Goal: Task Accomplishment & Management: Use online tool/utility

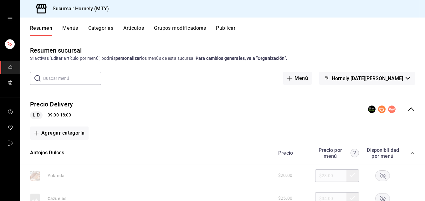
scroll to position [94, 0]
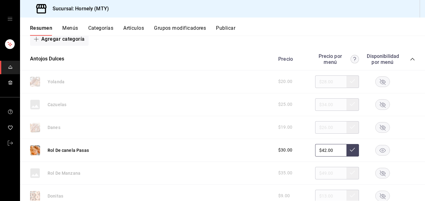
click at [319, 128] on rect "button" at bounding box center [383, 127] width 14 height 10
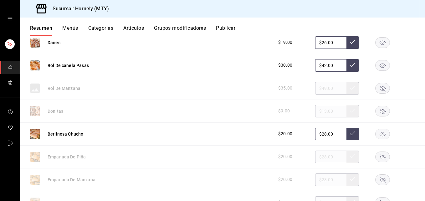
scroll to position [188, 0]
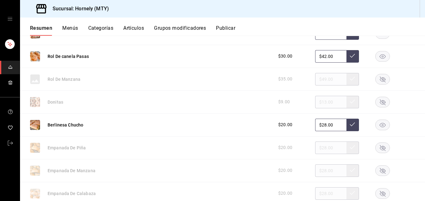
click at [319, 126] on rect "button" at bounding box center [383, 125] width 14 height 10
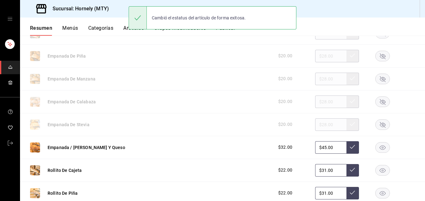
scroll to position [282, 0]
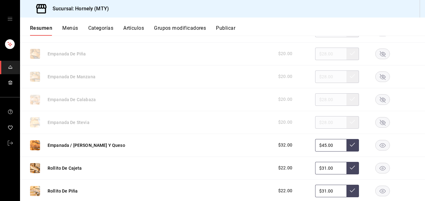
click at [319, 52] on div at bounding box center [382, 54] width 31 height 11
click at [319, 56] on rect "button" at bounding box center [383, 54] width 14 height 10
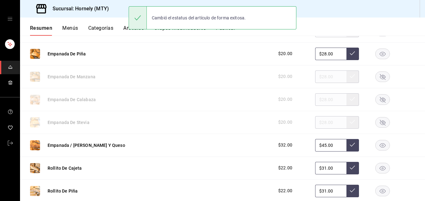
click at [319, 76] on rect "button" at bounding box center [383, 76] width 14 height 10
click at [319, 100] on rect "button" at bounding box center [383, 99] width 14 height 10
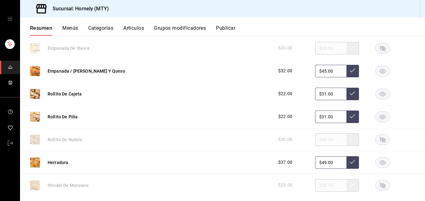
scroll to position [376, 0]
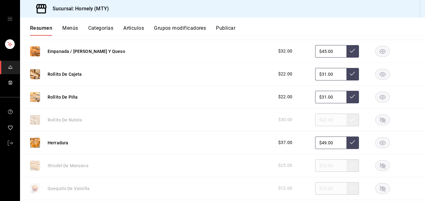
click at [319, 50] on rect "button" at bounding box center [383, 51] width 14 height 10
click at [319, 75] on icon "button" at bounding box center [383, 74] width 6 height 4
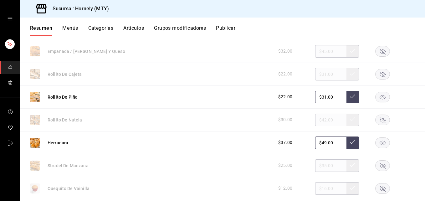
click at [319, 97] on rect "button" at bounding box center [383, 97] width 14 height 10
click at [319, 121] on rect "button" at bounding box center [383, 120] width 14 height 10
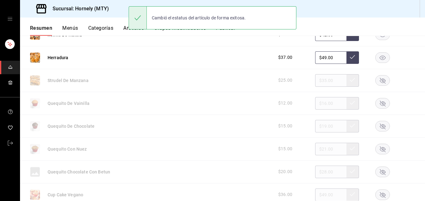
scroll to position [469, 0]
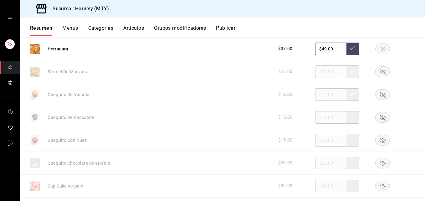
click at [319, 72] on rect "button" at bounding box center [383, 71] width 14 height 10
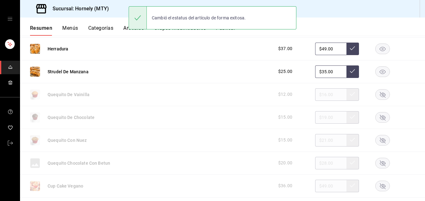
click at [319, 92] on rect "button" at bounding box center [383, 94] width 14 height 10
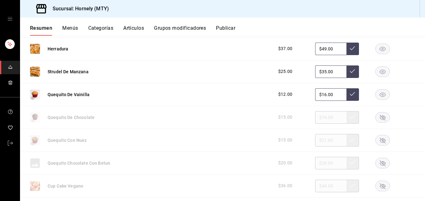
click at [319, 143] on rect "button" at bounding box center [383, 140] width 14 height 10
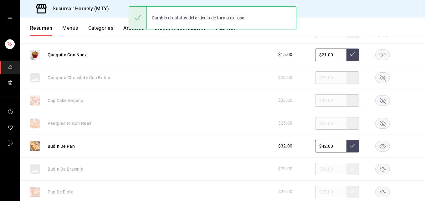
scroll to position [563, 0]
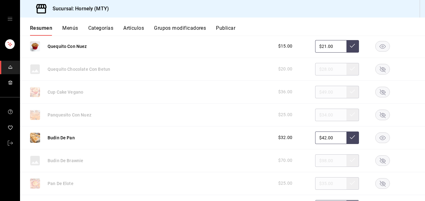
click at [319, 115] on rect "button" at bounding box center [383, 115] width 14 height 10
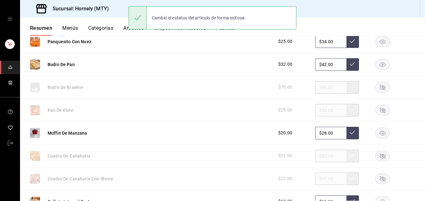
scroll to position [657, 0]
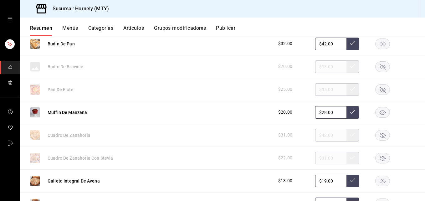
click at [319, 156] on rect "button" at bounding box center [383, 158] width 14 height 10
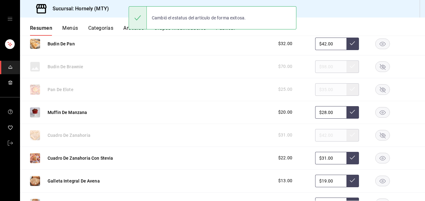
click at [319, 156] on rect "button" at bounding box center [383, 158] width 14 height 10
click at [319, 157] on rect "button" at bounding box center [383, 158] width 14 height 10
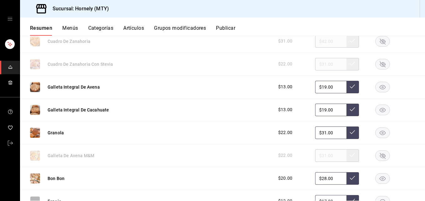
scroll to position [845, 0]
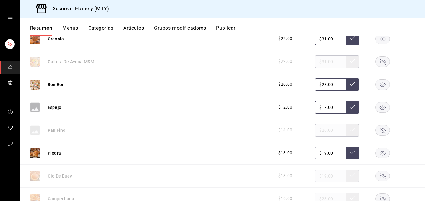
click at [319, 150] on rect "button" at bounding box center [383, 153] width 14 height 10
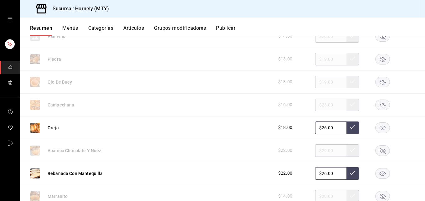
click at [319, 148] on rect "button" at bounding box center [383, 150] width 14 height 10
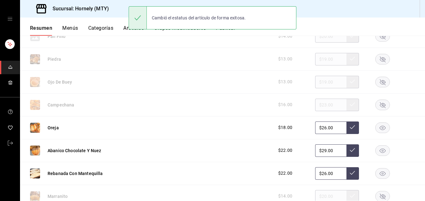
scroll to position [1033, 0]
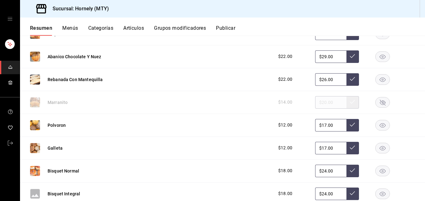
click at [319, 103] on rect "button" at bounding box center [383, 102] width 14 height 10
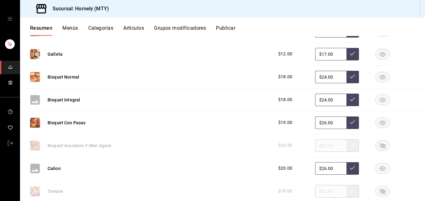
click at [319, 122] on rect "button" at bounding box center [383, 122] width 14 height 10
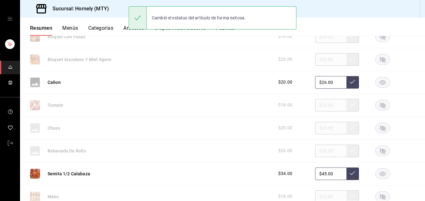
scroll to position [1221, 0]
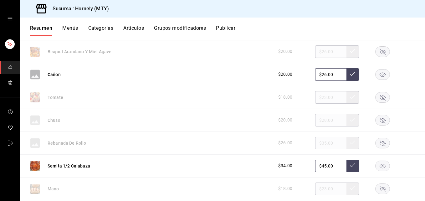
click at [319, 99] on div at bounding box center [382, 97] width 31 height 11
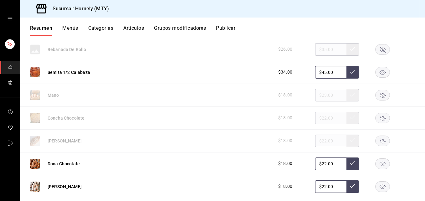
scroll to position [1314, 0]
click at [319, 49] on rect "button" at bounding box center [383, 49] width 14 height 10
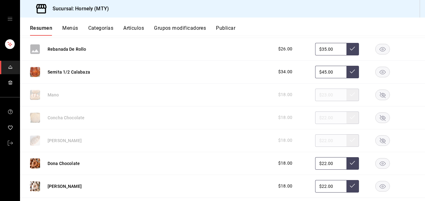
click at [319, 117] on icon "button" at bounding box center [383, 118] width 6 height 6
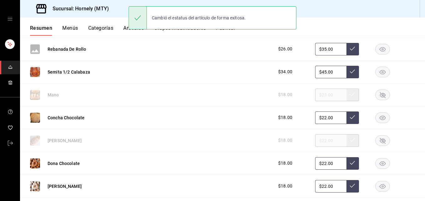
click at [319, 139] on rect "button" at bounding box center [383, 140] width 14 height 10
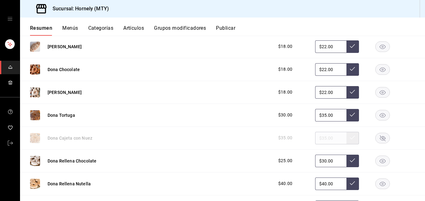
click at [319, 115] on rect "button" at bounding box center [383, 115] width 14 height 10
click at [319, 158] on rect "button" at bounding box center [383, 161] width 14 height 10
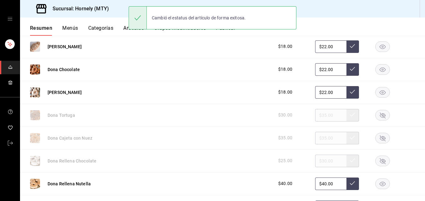
click at [319, 187] on rect "button" at bounding box center [383, 183] width 14 height 10
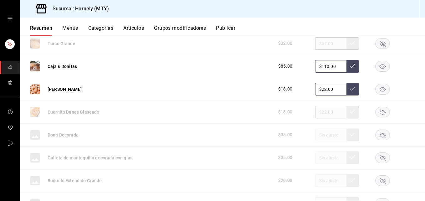
scroll to position [1596, 0]
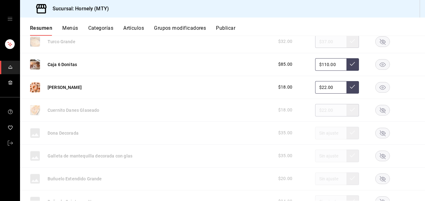
click at [319, 90] on rect "button" at bounding box center [383, 87] width 14 height 10
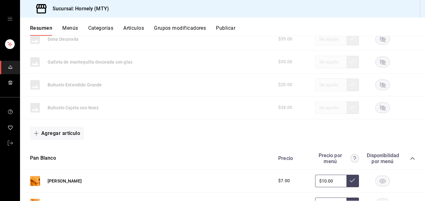
scroll to position [1784, 0]
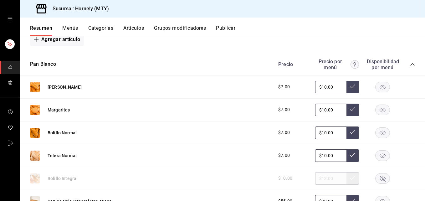
click at [319, 110] on rect "button" at bounding box center [383, 110] width 14 height 10
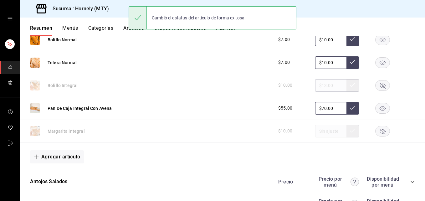
scroll to position [1878, 0]
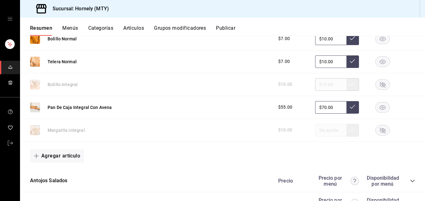
click at [319, 108] on icon "button" at bounding box center [383, 107] width 6 height 4
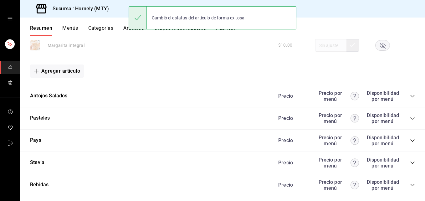
scroll to position [1972, 0]
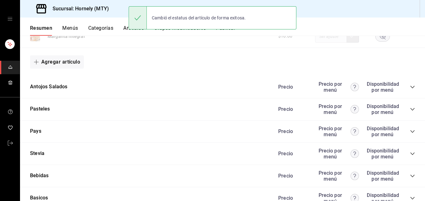
click at [319, 87] on icon "collapse-category-row" at bounding box center [412, 87] width 5 height 5
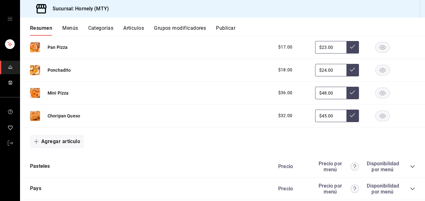
scroll to position [2066, 0]
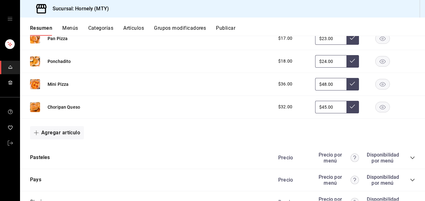
click at [319, 107] on rect "button" at bounding box center [383, 107] width 14 height 10
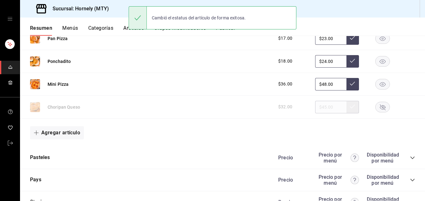
click at [319, 84] on rect "button" at bounding box center [383, 84] width 14 height 10
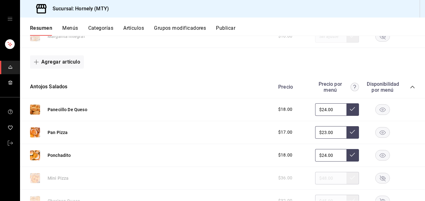
scroll to position [2159, 0]
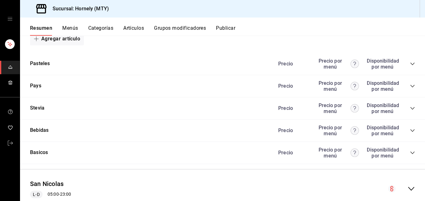
click at [319, 63] on icon "collapse-category-row" at bounding box center [412, 63] width 5 height 5
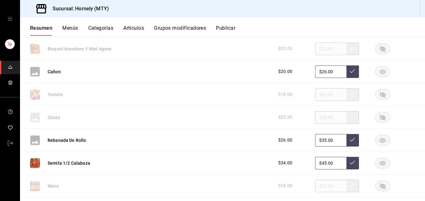
scroll to position [1221, 0]
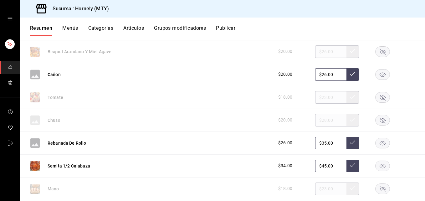
click at [235, 28] on button "Publicar" at bounding box center [225, 30] width 19 height 11
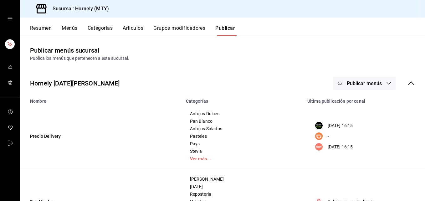
click at [319, 82] on span "Publicar menús" at bounding box center [364, 83] width 35 height 6
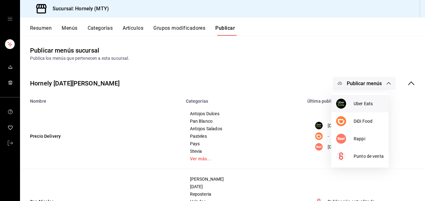
click at [319, 105] on div at bounding box center [345, 104] width 18 height 10
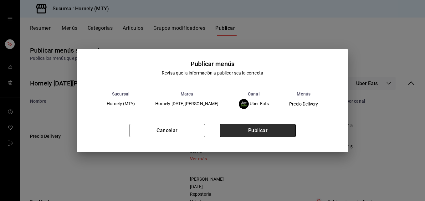
click at [255, 130] on button "Publicar" at bounding box center [258, 130] width 76 height 13
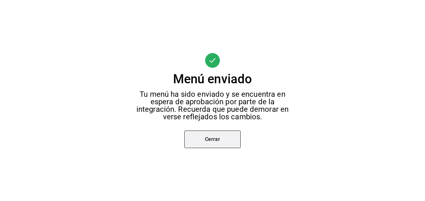
click at [203, 136] on button "Cerrar" at bounding box center [212, 140] width 56 height 18
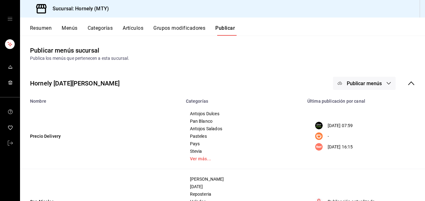
click at [319, 83] on span "Publicar menús" at bounding box center [364, 83] width 35 height 6
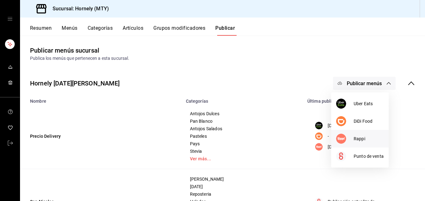
click at [319, 139] on img at bounding box center [341, 139] width 10 height 10
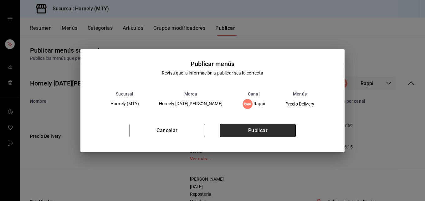
click at [271, 130] on button "Publicar" at bounding box center [258, 130] width 76 height 13
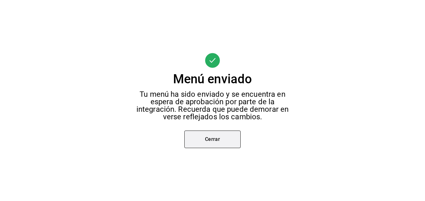
click at [218, 139] on button "Cerrar" at bounding box center [212, 140] width 56 height 18
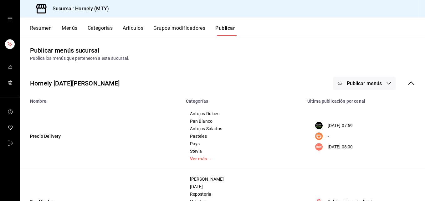
click at [44, 27] on button "Resumen" at bounding box center [41, 30] width 22 height 11
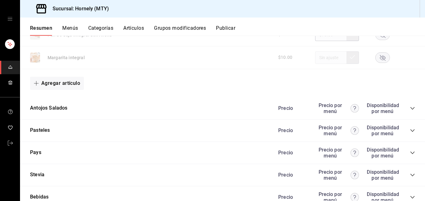
scroll to position [1972, 0]
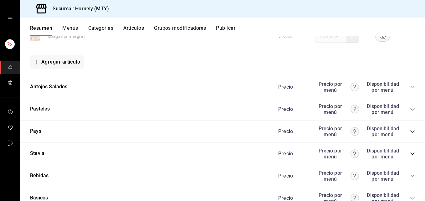
click at [319, 111] on icon "collapse-category-row" at bounding box center [412, 109] width 5 height 5
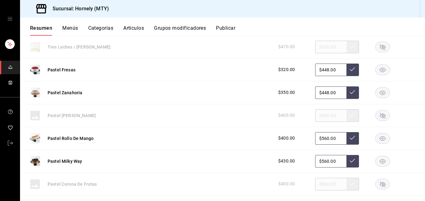
scroll to position [2066, 0]
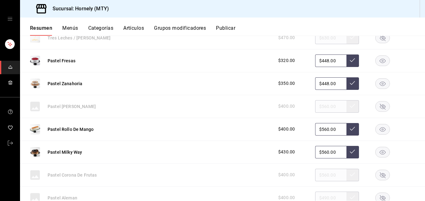
click at [319, 61] on rect "button" at bounding box center [383, 60] width 14 height 10
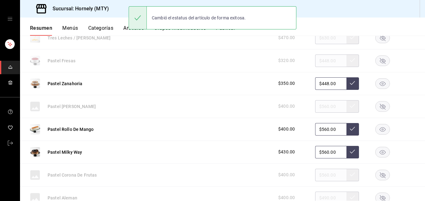
click at [319, 85] on rect "button" at bounding box center [383, 83] width 14 height 10
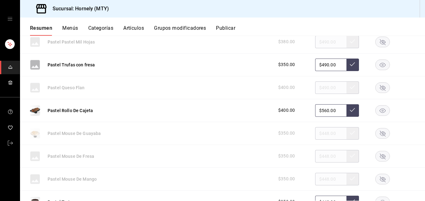
scroll to position [2253, 0]
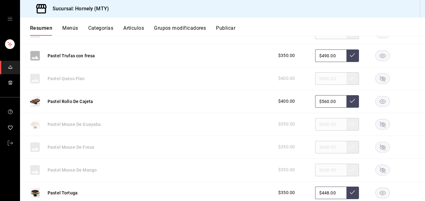
click at [319, 56] on rect "button" at bounding box center [383, 55] width 14 height 10
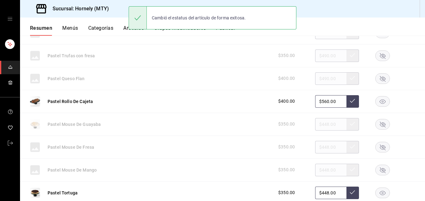
click at [319, 102] on rect "button" at bounding box center [383, 101] width 14 height 10
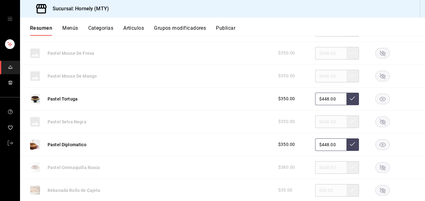
scroll to position [2441, 0]
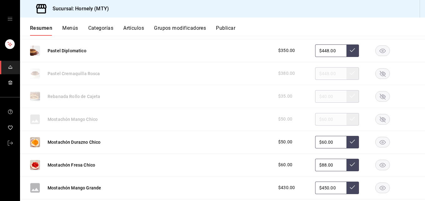
click at [319, 143] on rect "button" at bounding box center [383, 142] width 14 height 10
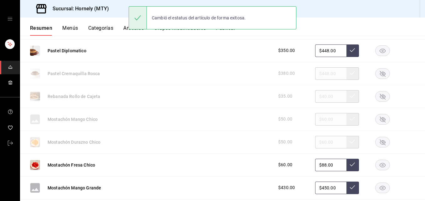
scroll to position [2535, 0]
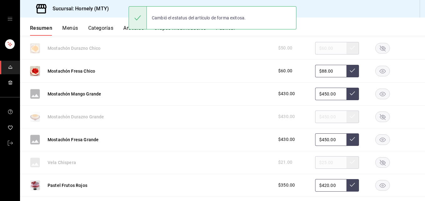
click at [319, 92] on rect "button" at bounding box center [383, 94] width 14 height 10
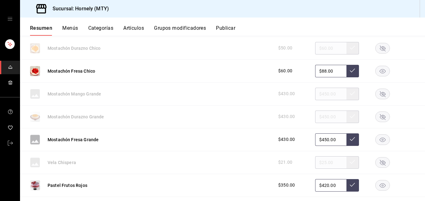
click at [319, 140] on rect "button" at bounding box center [383, 139] width 14 height 10
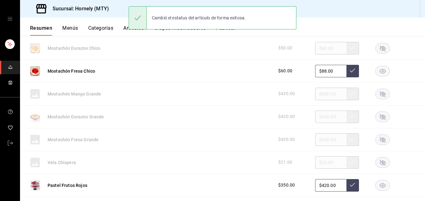
click at [319, 115] on rect "button" at bounding box center [383, 116] width 14 height 10
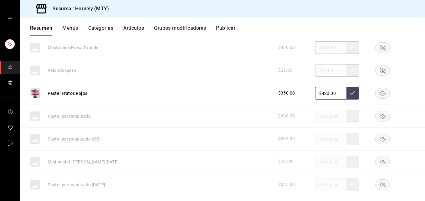
scroll to position [2629, 0]
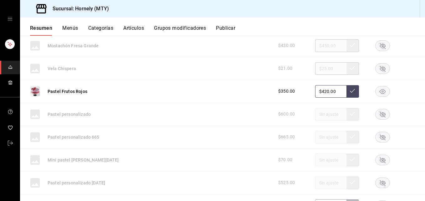
click at [319, 92] on rect "button" at bounding box center [383, 91] width 14 height 10
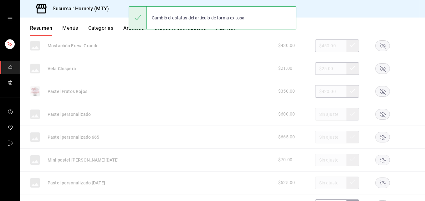
scroll to position [2723, 0]
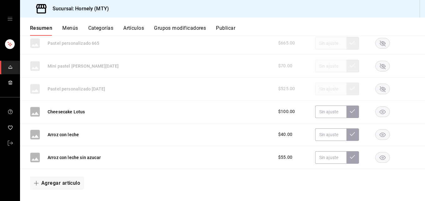
click at [319, 112] on icon "button" at bounding box center [383, 112] width 6 height 4
click at [319, 158] on rect "button" at bounding box center [383, 157] width 14 height 10
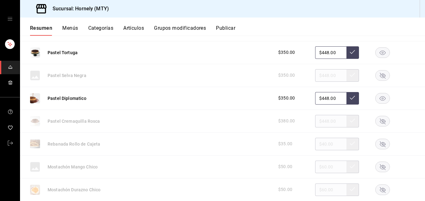
scroll to position [2396, 0]
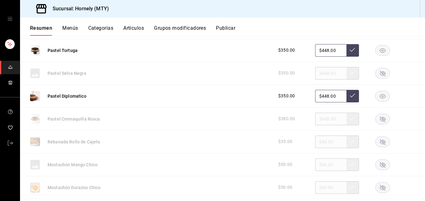
click at [319, 122] on rect "button" at bounding box center [383, 119] width 14 height 10
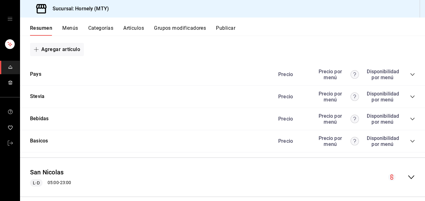
scroll to position [2865, 0]
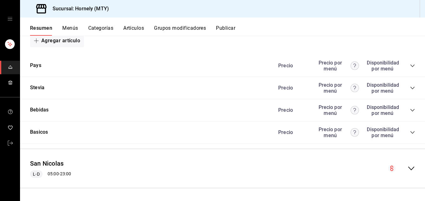
click at [319, 66] on icon "collapse-category-row" at bounding box center [412, 65] width 4 height 3
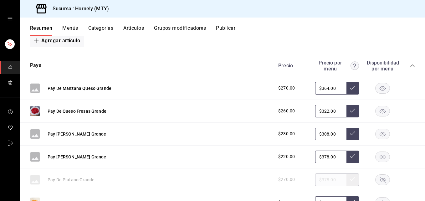
click at [319, 88] on rect "button" at bounding box center [383, 88] width 14 height 10
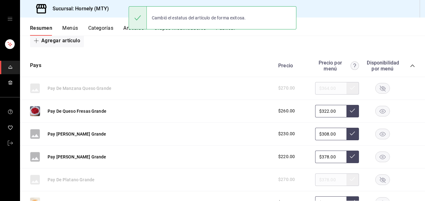
click at [319, 90] on rect "button" at bounding box center [383, 88] width 14 height 10
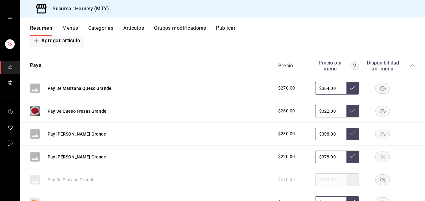
scroll to position [2959, 0]
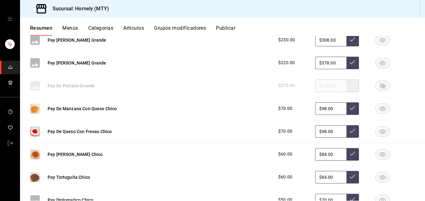
click at [319, 108] on rect "button" at bounding box center [383, 108] width 14 height 10
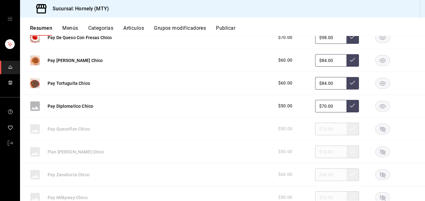
click at [319, 82] on rect "button" at bounding box center [383, 83] width 14 height 10
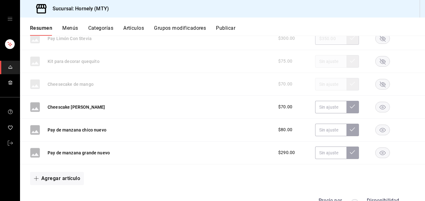
scroll to position [3429, 0]
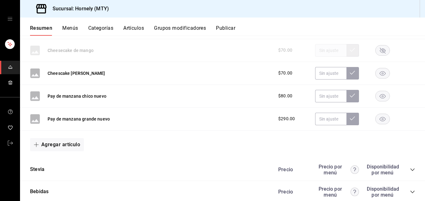
click at [319, 73] on rect "button" at bounding box center [383, 73] width 14 height 10
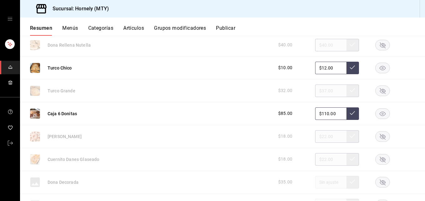
scroll to position [1539, 0]
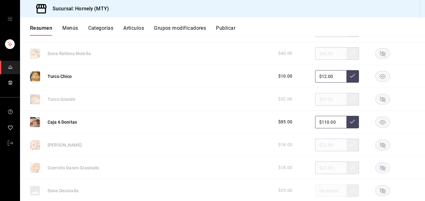
click at [231, 29] on button "Publicar" at bounding box center [225, 30] width 19 height 11
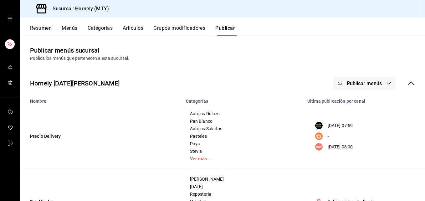
click at [319, 85] on span "Publicar menús" at bounding box center [364, 83] width 35 height 6
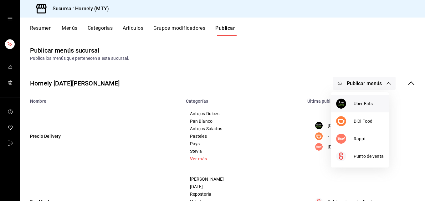
click at [319, 104] on img at bounding box center [341, 104] width 10 height 10
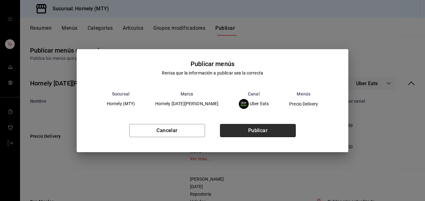
click at [279, 130] on button "Publicar" at bounding box center [258, 130] width 76 height 13
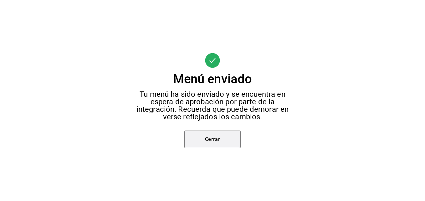
click at [223, 137] on button "Cerrar" at bounding box center [212, 140] width 56 height 18
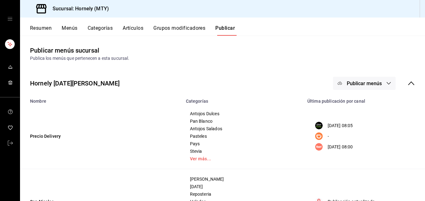
click at [319, 82] on icon "button" at bounding box center [388, 83] width 5 height 5
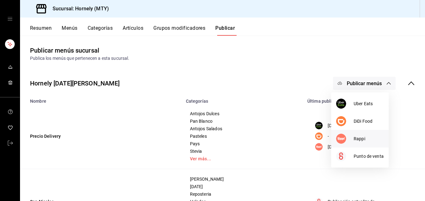
click at [319, 138] on img at bounding box center [341, 139] width 10 height 10
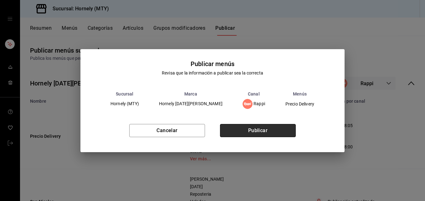
click at [282, 134] on button "Publicar" at bounding box center [258, 130] width 76 height 13
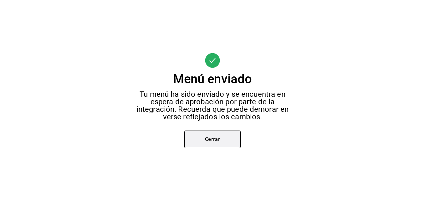
click at [221, 141] on button "Cerrar" at bounding box center [212, 140] width 56 height 18
